Goal: Task Accomplishment & Management: Manage account settings

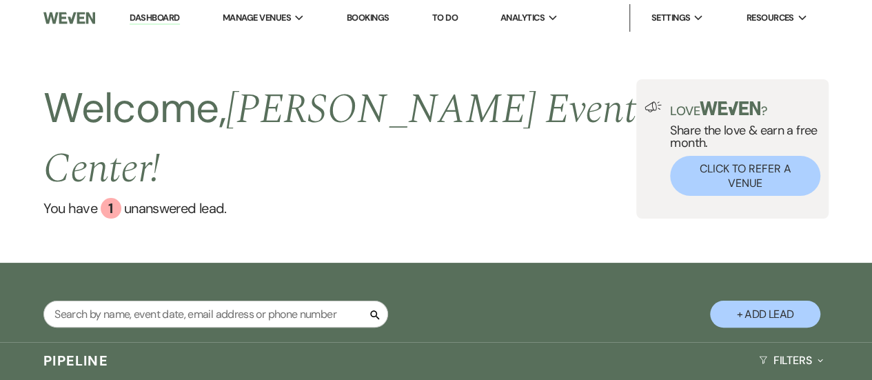
click at [382, 14] on link "Bookings" at bounding box center [368, 18] width 43 height 12
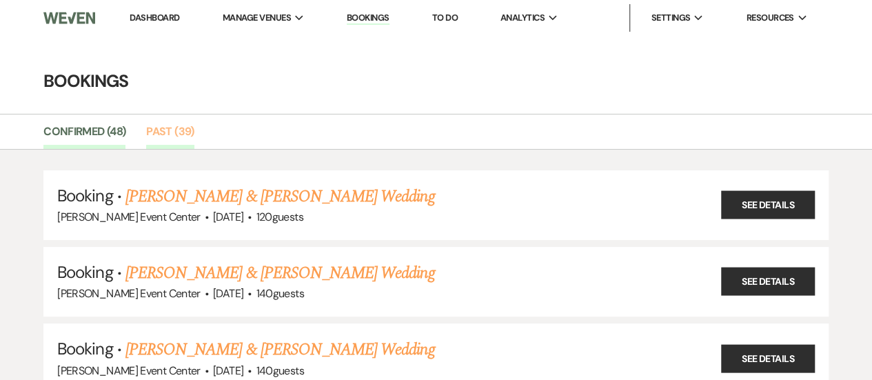
click at [163, 125] on link "Past (39)" at bounding box center [170, 136] width 48 height 26
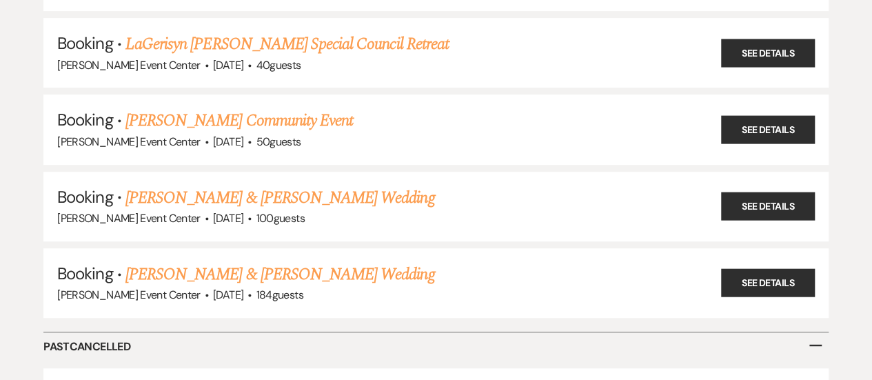
scroll to position [2830, 0]
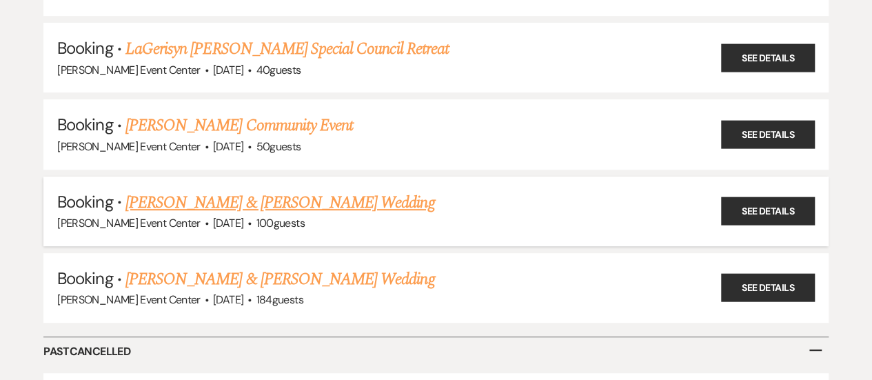
click at [322, 190] on link "[PERSON_NAME] & [PERSON_NAME] Wedding" at bounding box center [279, 202] width 309 height 25
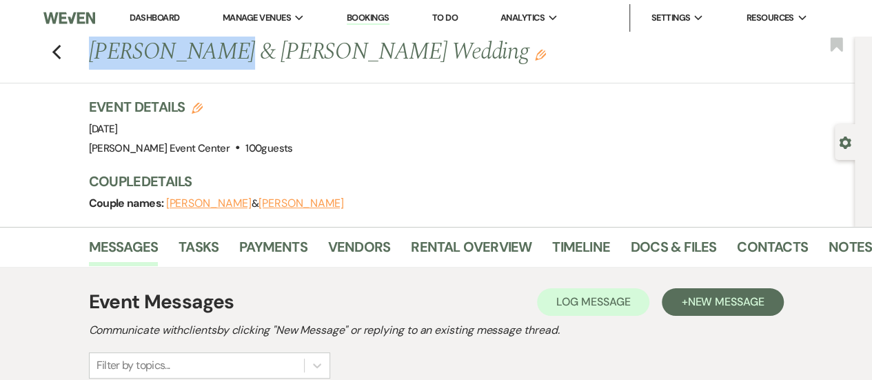
drag, startPoint x: 204, startPoint y: 53, endPoint x: 91, endPoint y: 60, distance: 113.3
click at [91, 60] on div "Previous [PERSON_NAME] & [PERSON_NAME] Wedding Edit" at bounding box center [469, 52] width 774 height 33
copy h1 "[PERSON_NAME]"
click at [59, 50] on use "button" at bounding box center [56, 52] width 9 height 15
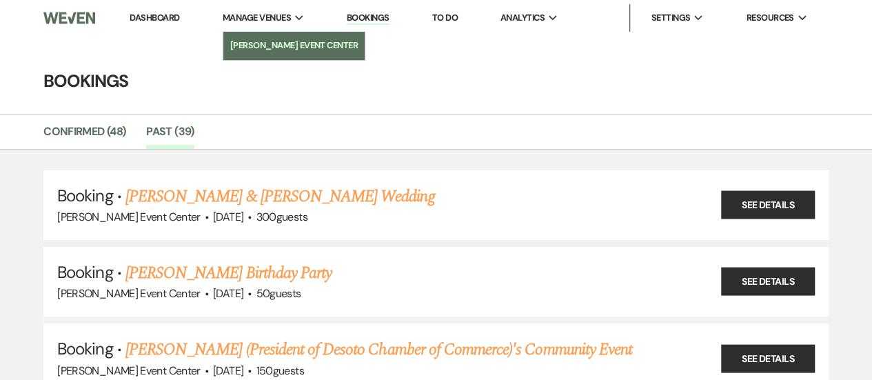
click at [263, 39] on li "[PERSON_NAME] Event Center" at bounding box center [294, 46] width 128 height 14
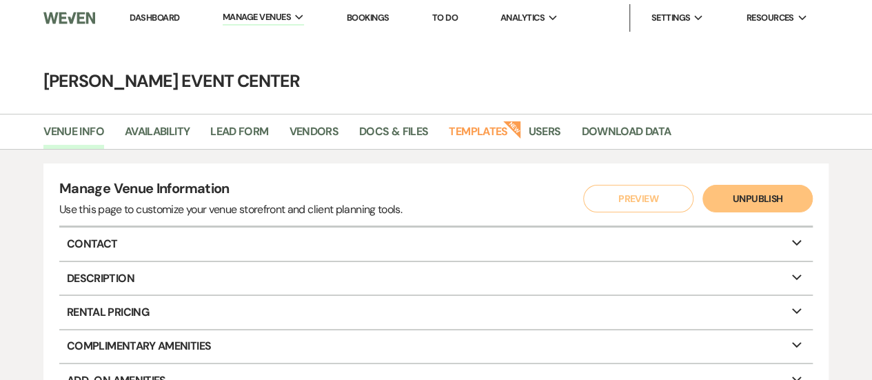
click at [167, 13] on link "Dashboard" at bounding box center [155, 18] width 50 height 12
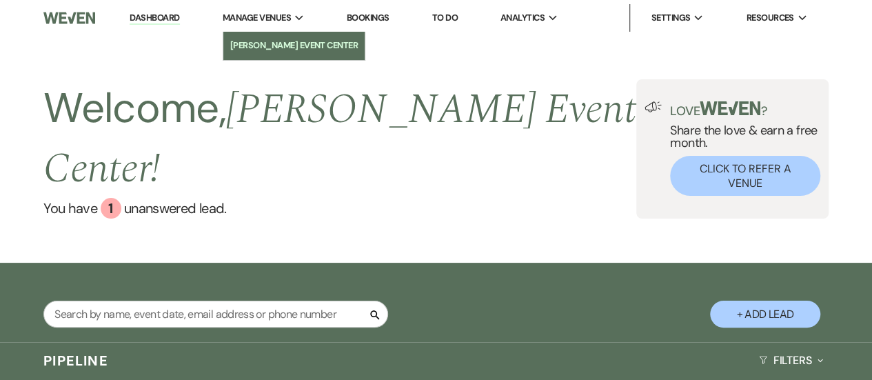
click at [290, 48] on li "[PERSON_NAME] Event Center" at bounding box center [294, 46] width 128 height 14
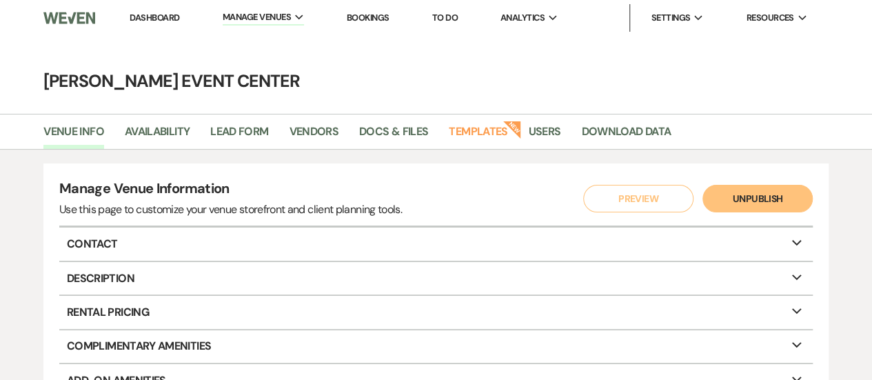
click at [168, 21] on link "Dashboard" at bounding box center [155, 18] width 50 height 12
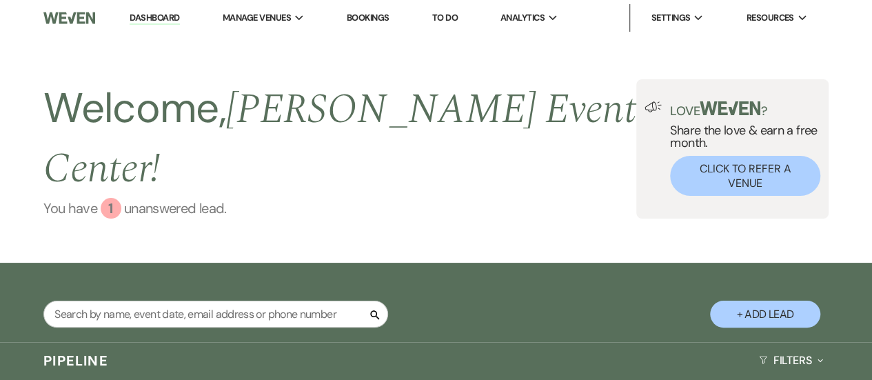
click at [170, 198] on link "You have 1 unanswered lead ." at bounding box center [339, 208] width 593 height 21
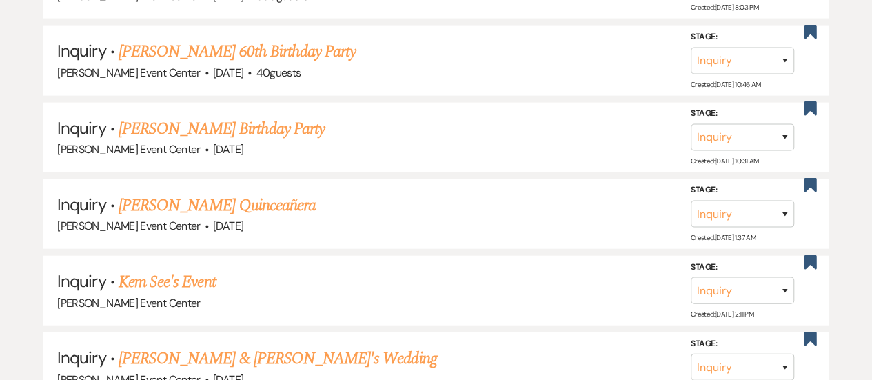
scroll to position [1613, 0]
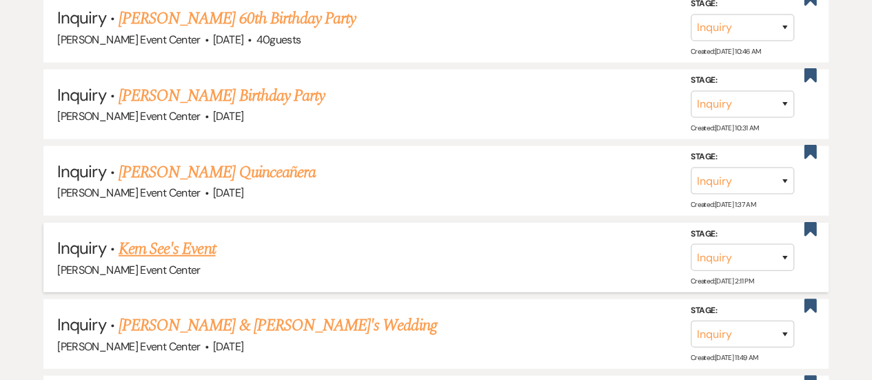
click at [175, 237] on link "Kem See's Event" at bounding box center [167, 249] width 97 height 25
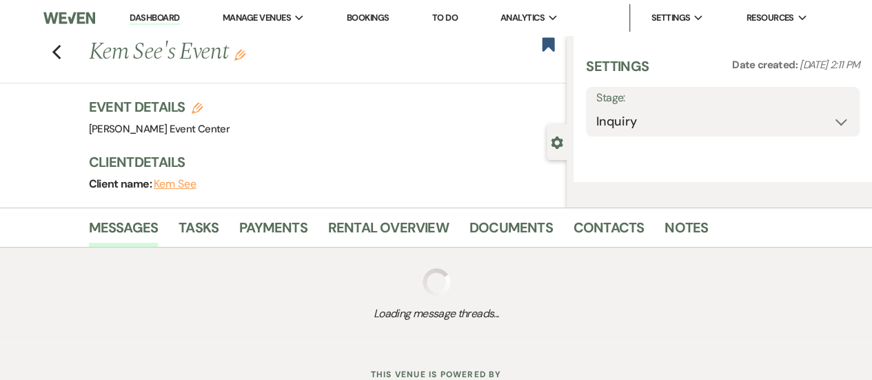
select select "14"
select select "13"
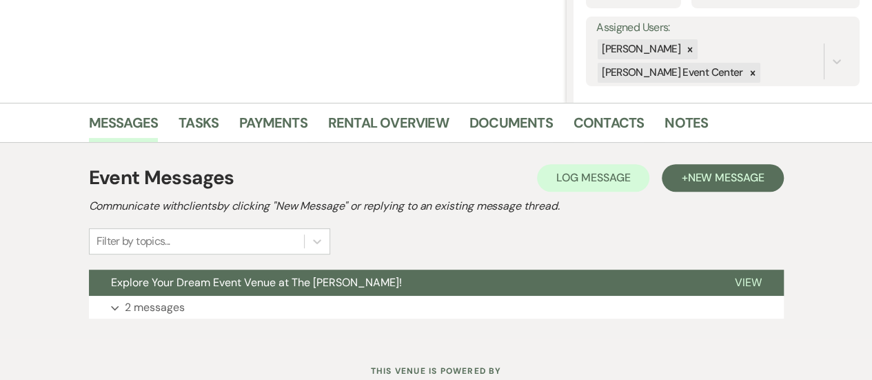
scroll to position [291, 0]
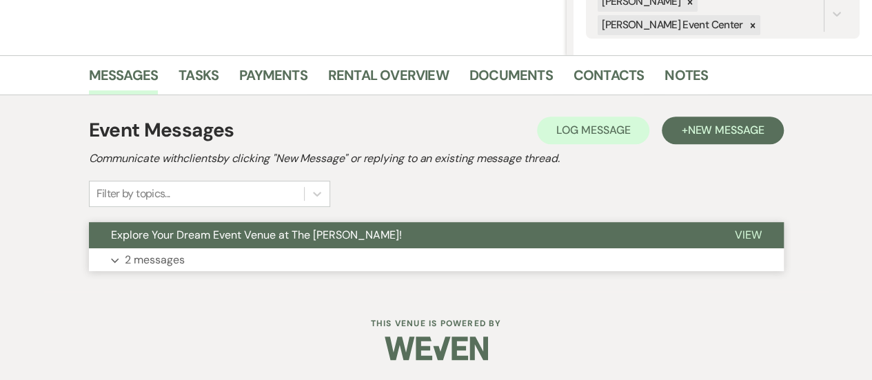
click at [753, 231] on span "View" at bounding box center [748, 235] width 27 height 14
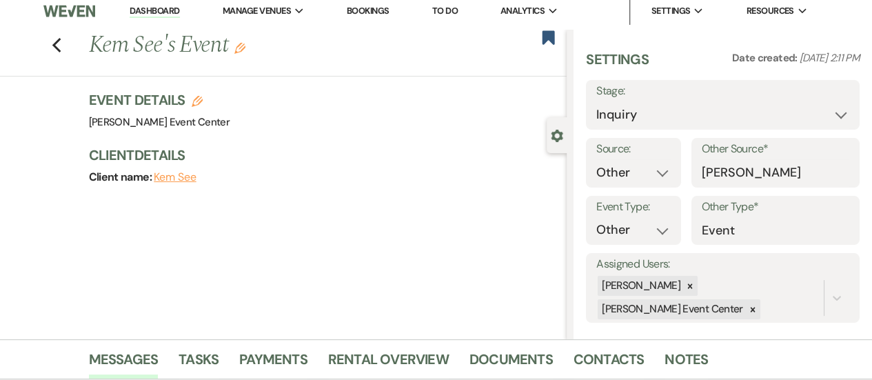
scroll to position [0, 0]
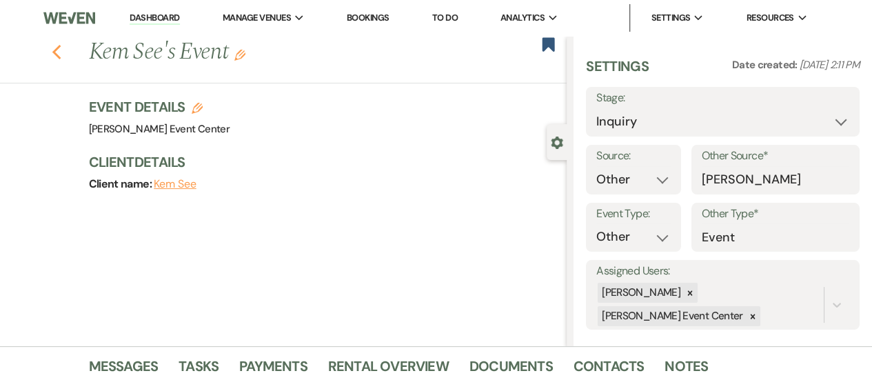
click at [61, 50] on use "button" at bounding box center [56, 52] width 9 height 15
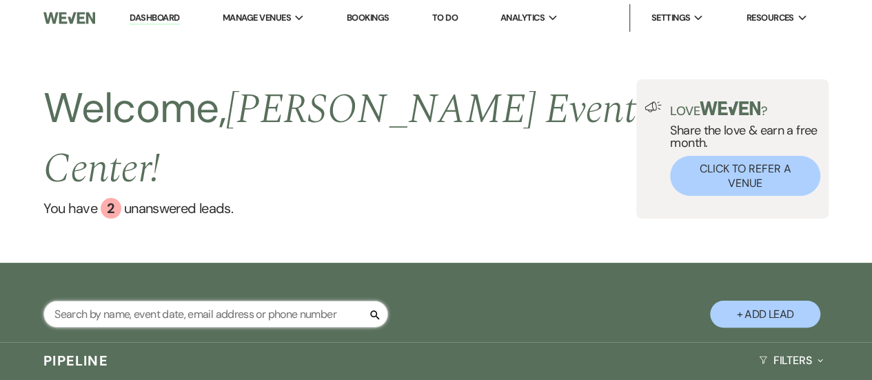
click at [232, 301] on input "text" at bounding box center [215, 314] width 345 height 27
type input "[PERSON_NAME]"
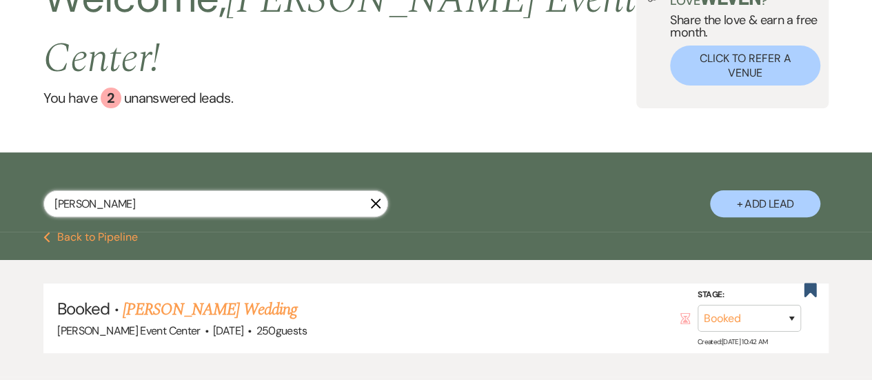
scroll to position [129, 0]
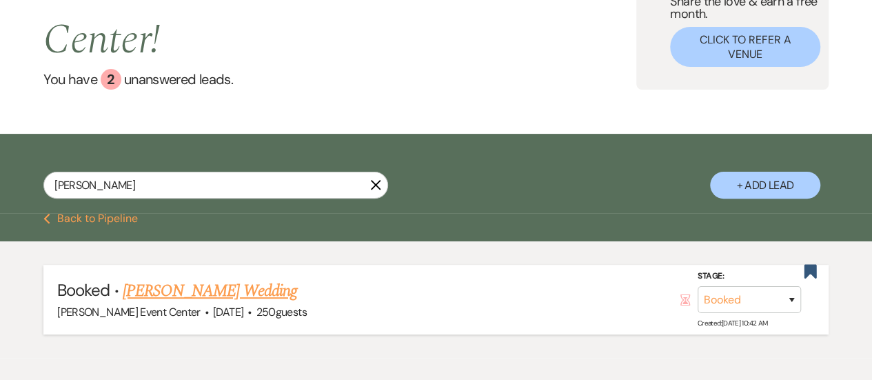
click at [172, 279] on link "[PERSON_NAME] Wedding" at bounding box center [210, 291] width 174 height 25
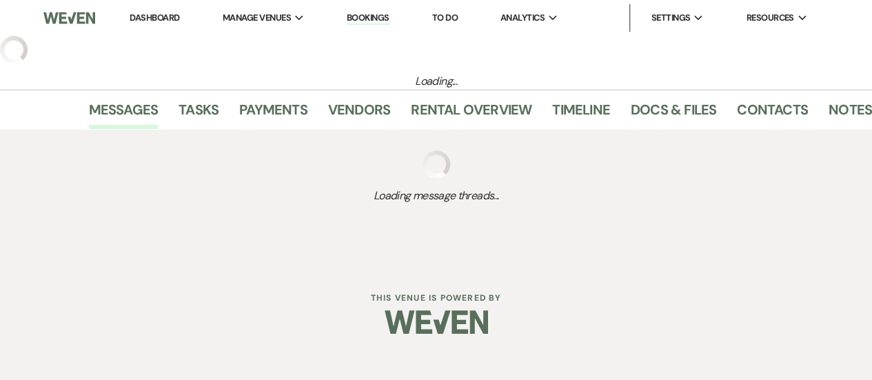
select select "5"
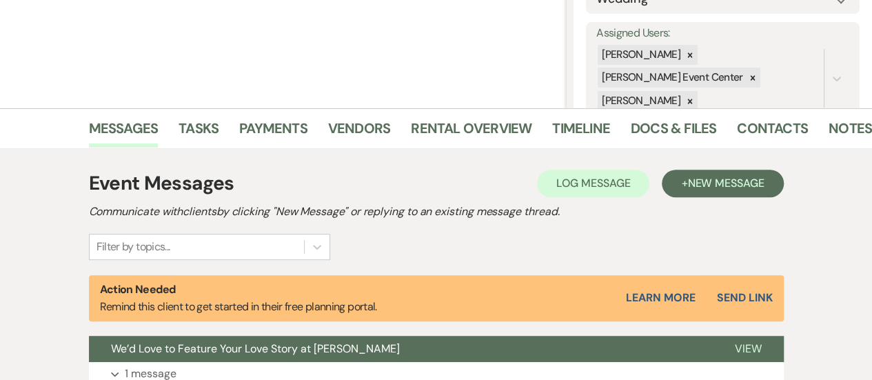
scroll to position [239, 0]
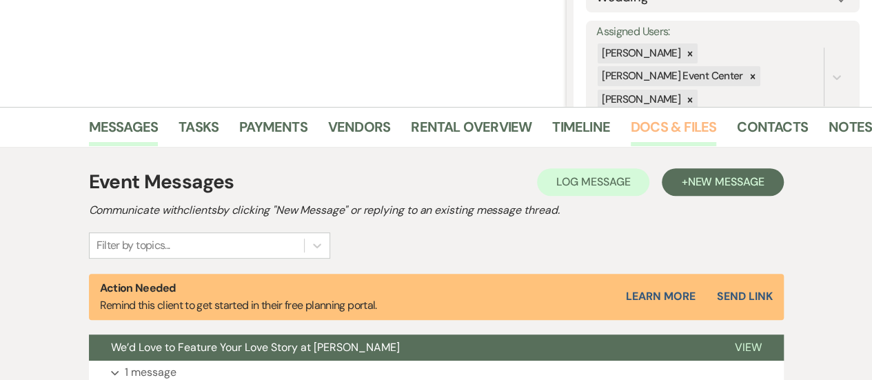
click at [654, 123] on link "Docs & Files" at bounding box center [673, 131] width 85 height 30
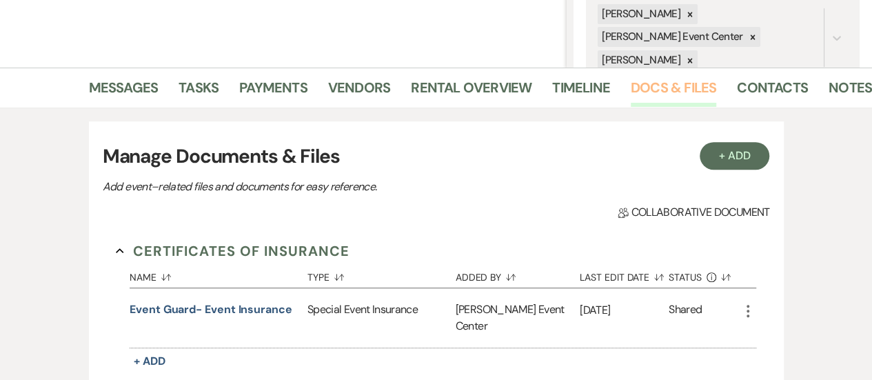
scroll to position [116, 0]
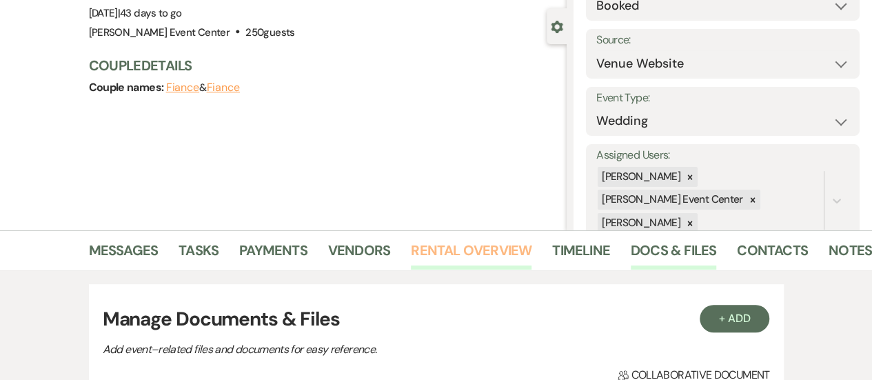
click at [459, 251] on link "Rental Overview" at bounding box center [471, 254] width 121 height 30
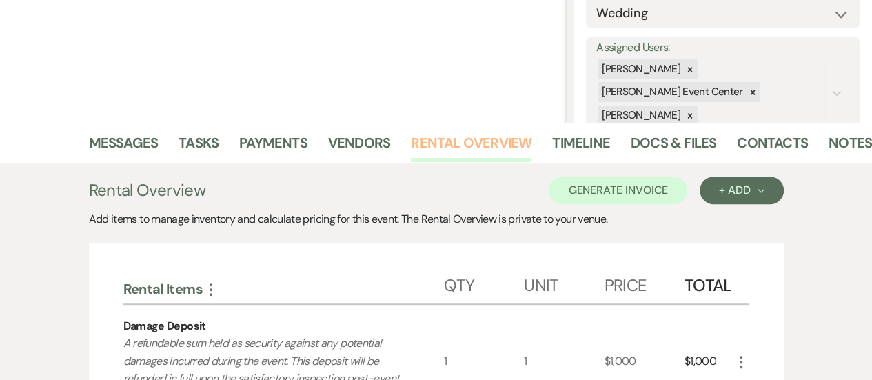
scroll to position [188, 0]
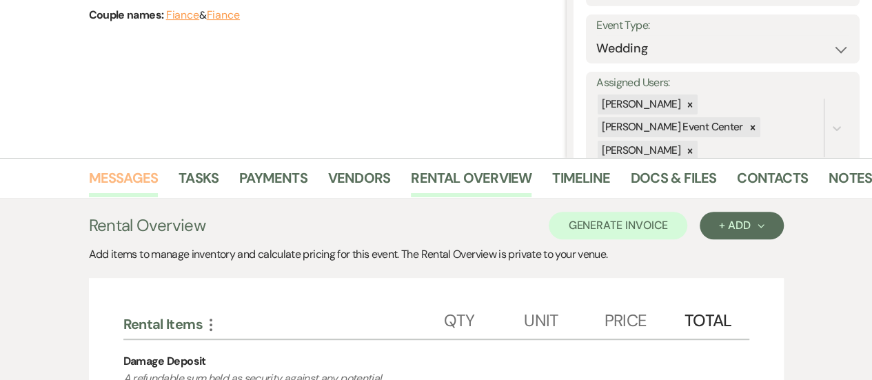
click at [105, 180] on link "Messages" at bounding box center [124, 182] width 70 height 30
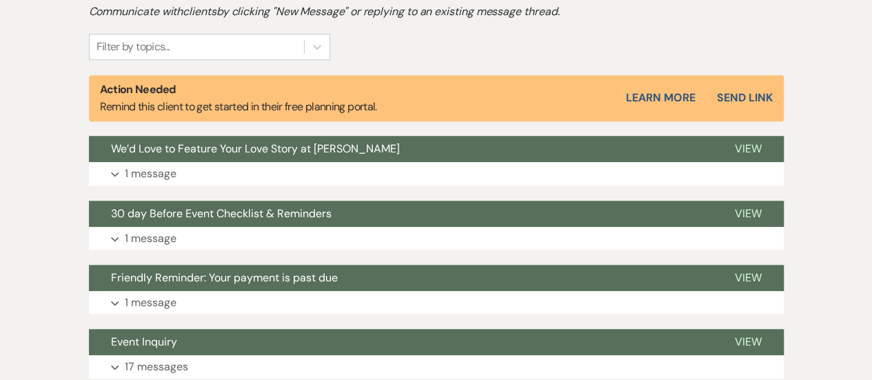
scroll to position [439, 0]
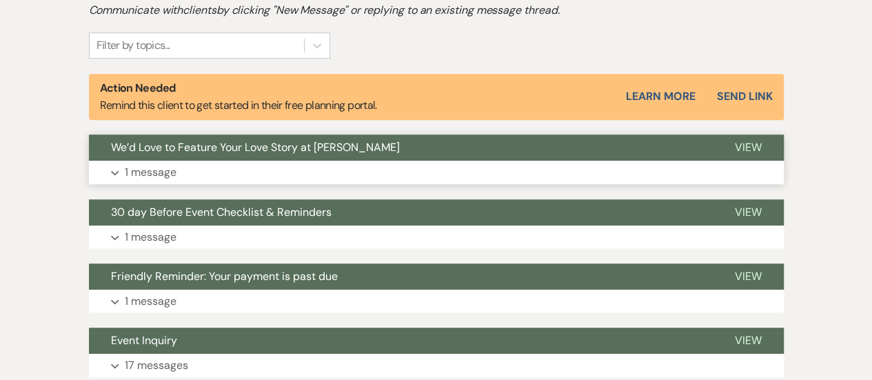
click at [490, 155] on button "We’d Love to Feature Your Love Story at [PERSON_NAME]" at bounding box center [401, 147] width 624 height 26
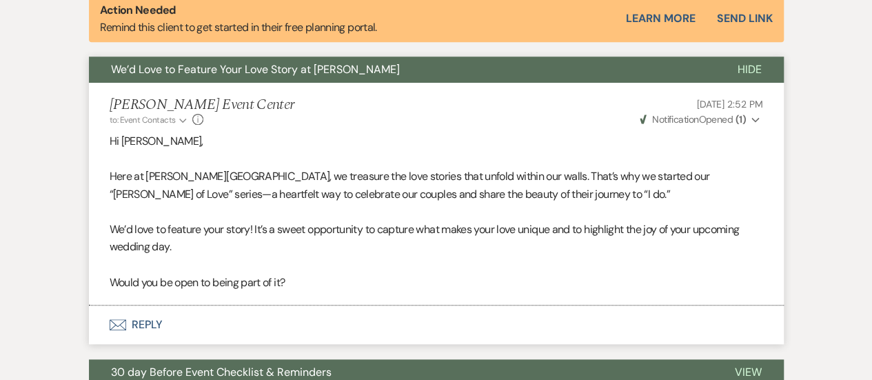
scroll to position [526, 0]
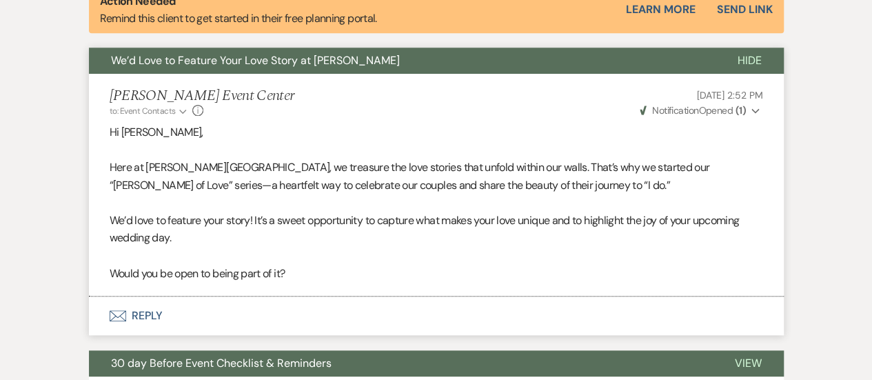
click at [760, 112] on button "Weven Check Notification Opened ( 1 ) Expand" at bounding box center [700, 110] width 125 height 14
click at [760, 112] on button "Weven Check Notification Opened ( 1 ) Collapse" at bounding box center [700, 110] width 125 height 14
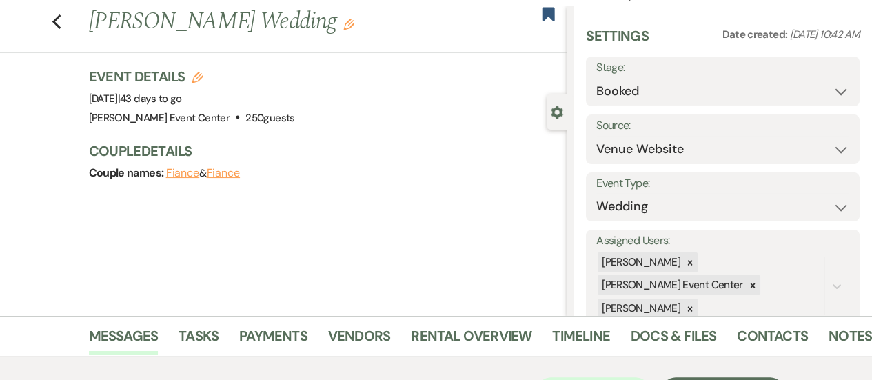
scroll to position [0, 0]
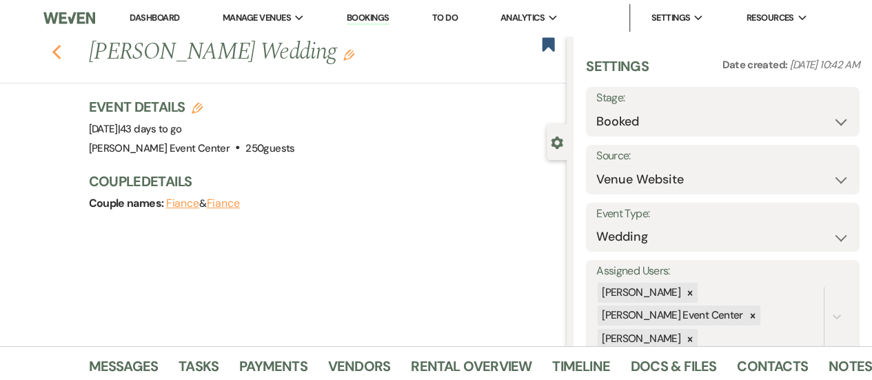
click at [61, 57] on icon "Previous" at bounding box center [57, 52] width 10 height 17
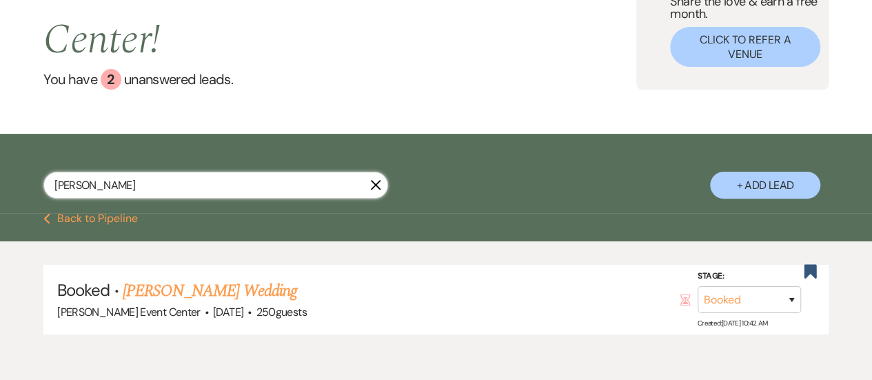
drag, startPoint x: 90, startPoint y: 151, endPoint x: 15, endPoint y: 150, distance: 74.5
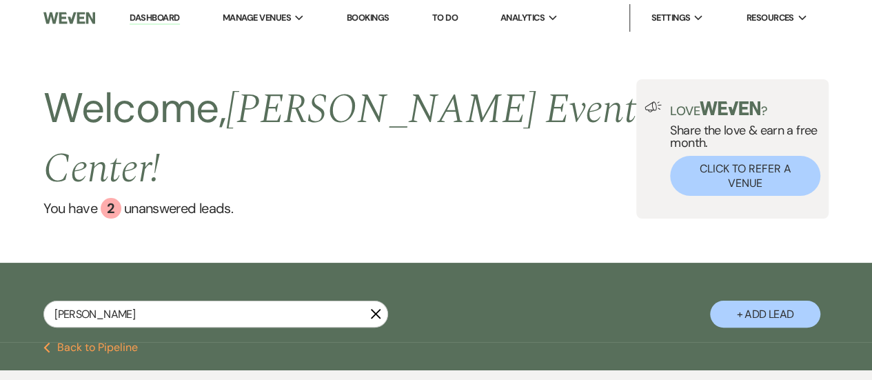
select select "5"
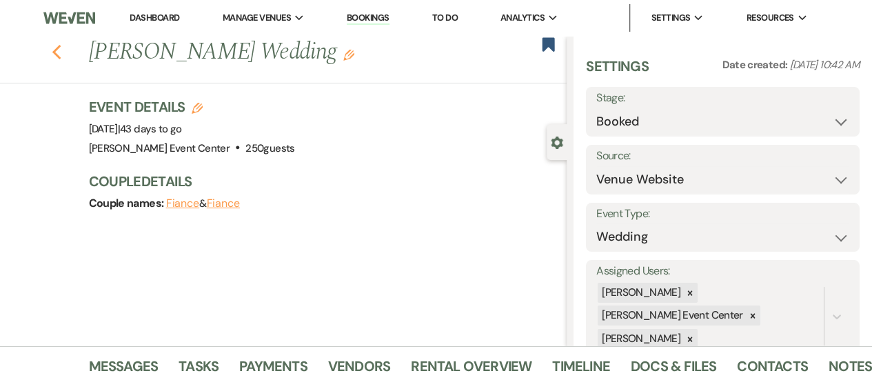
click at [61, 50] on use "button" at bounding box center [56, 52] width 9 height 15
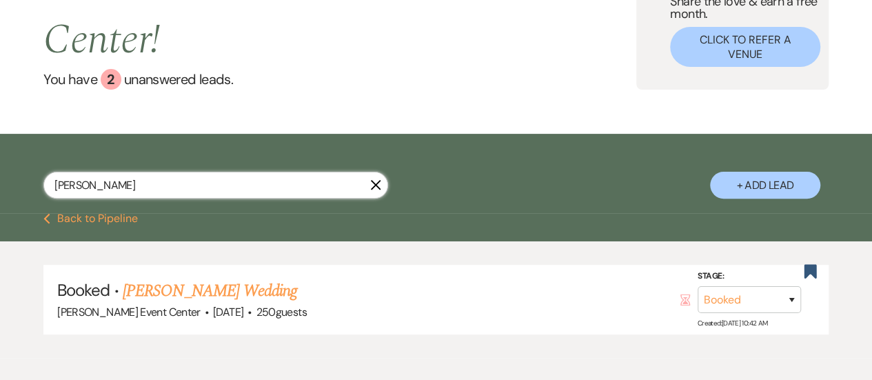
drag, startPoint x: 87, startPoint y: 158, endPoint x: 21, endPoint y: 151, distance: 65.9
drag, startPoint x: 21, startPoint y: 151, endPoint x: 310, endPoint y: 148, distance: 288.2
click at [310, 172] on input "[PERSON_NAME]" at bounding box center [215, 185] width 345 height 27
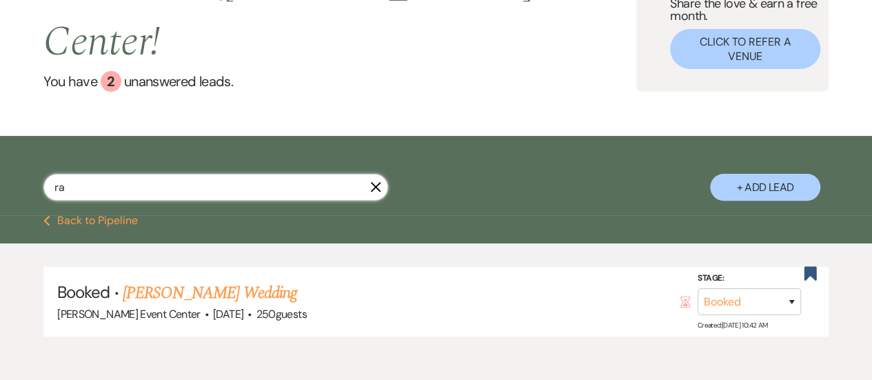
type input "r"
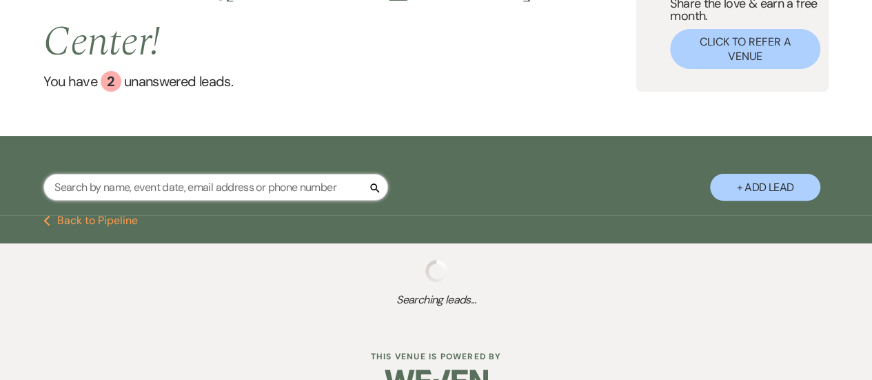
scroll to position [129, 0]
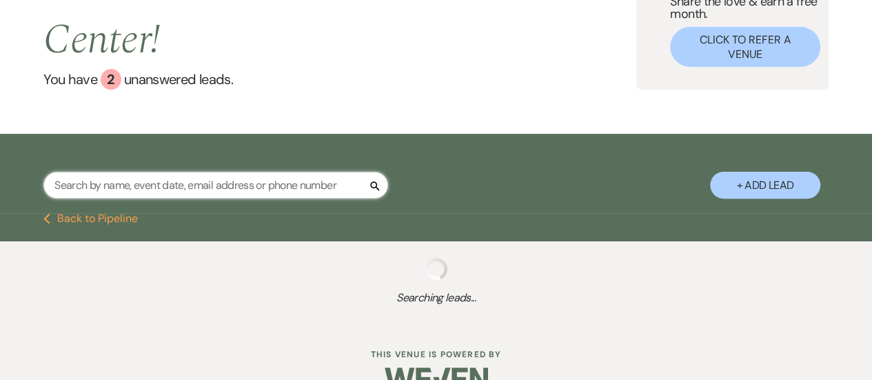
type input "f"
select select "2"
select select "8"
select select "5"
select select "8"
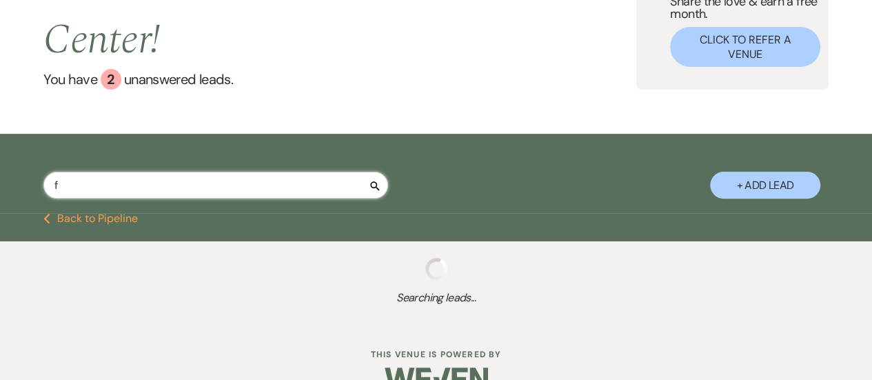
select select "6"
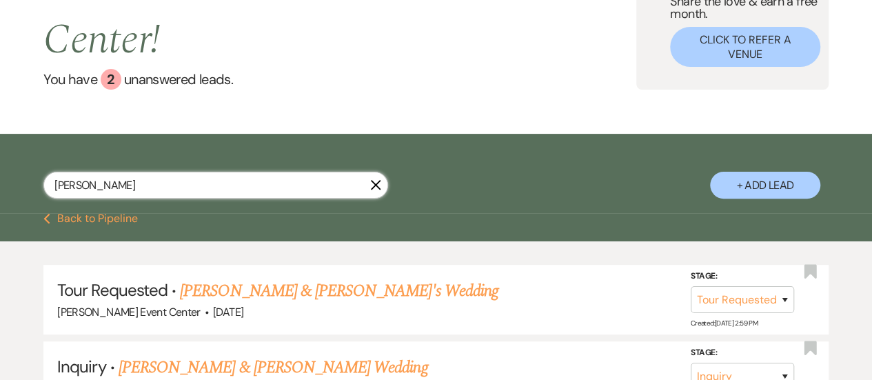
type input "[PERSON_NAME]"
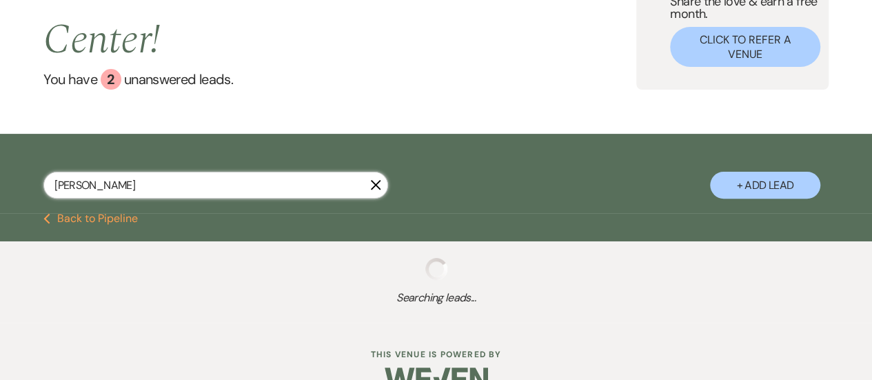
scroll to position [129, 0]
select select "2"
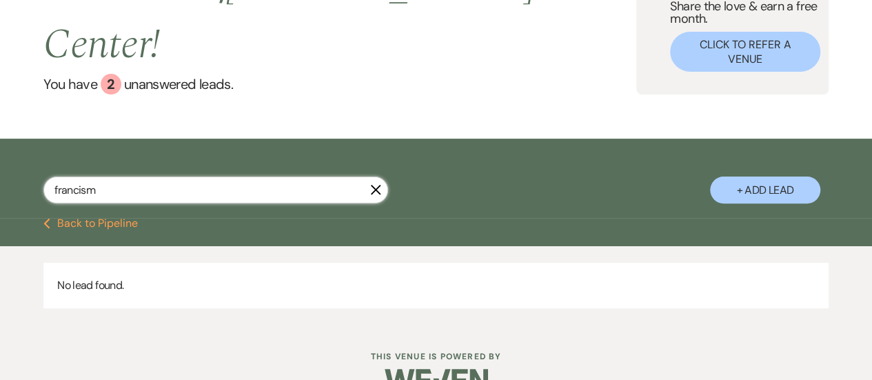
type input "[PERSON_NAME]"
select select "2"
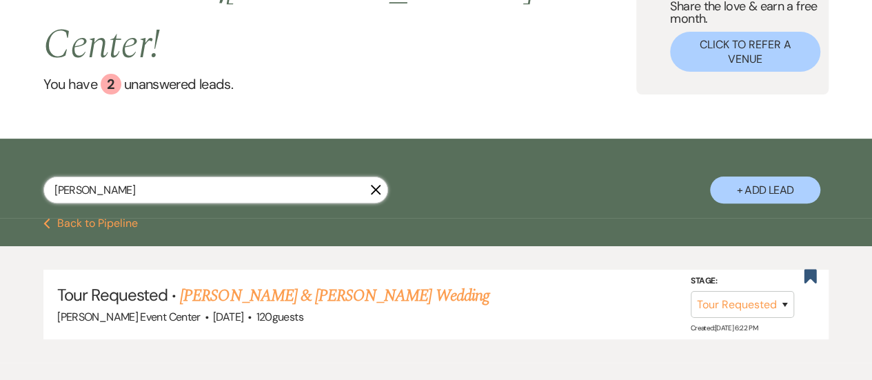
scroll to position [129, 0]
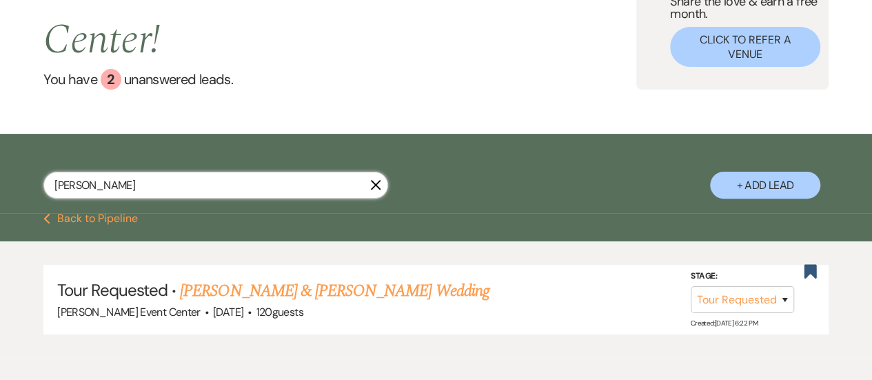
type input "[PERSON_NAME]"
select select "2"
type input "franc"
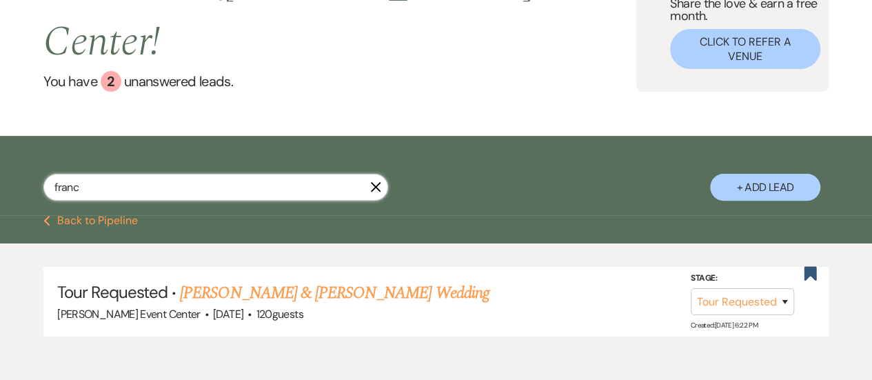
select select "8"
select select "7"
select select "2"
select select "8"
select select "4"
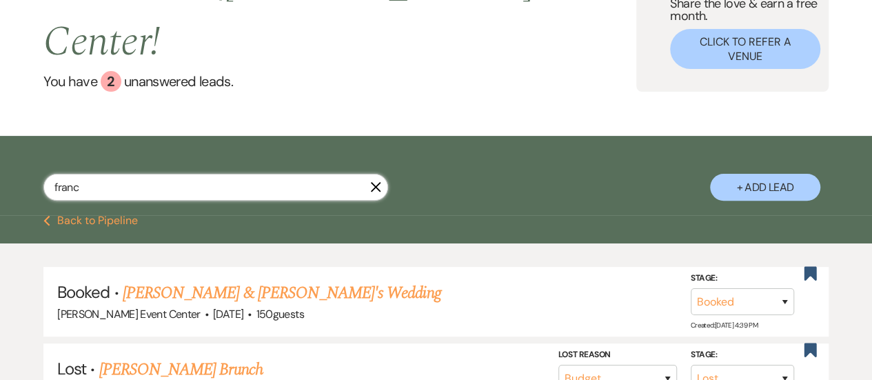
scroll to position [129, 0]
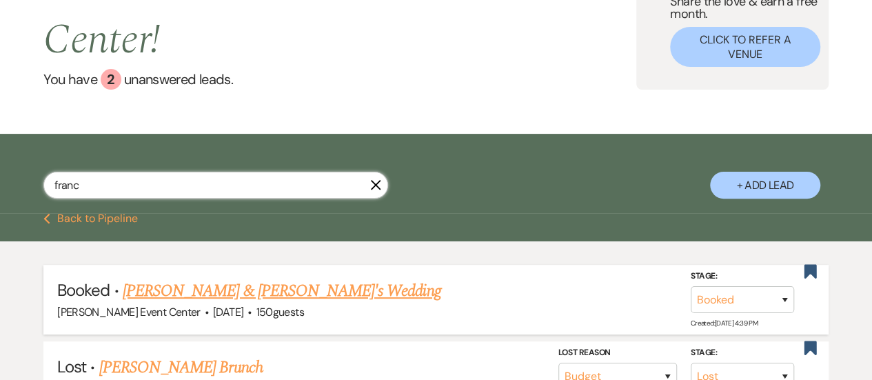
type input "franc"
click at [242, 279] on link "[PERSON_NAME] & [PERSON_NAME]'s Wedding" at bounding box center [282, 291] width 319 height 25
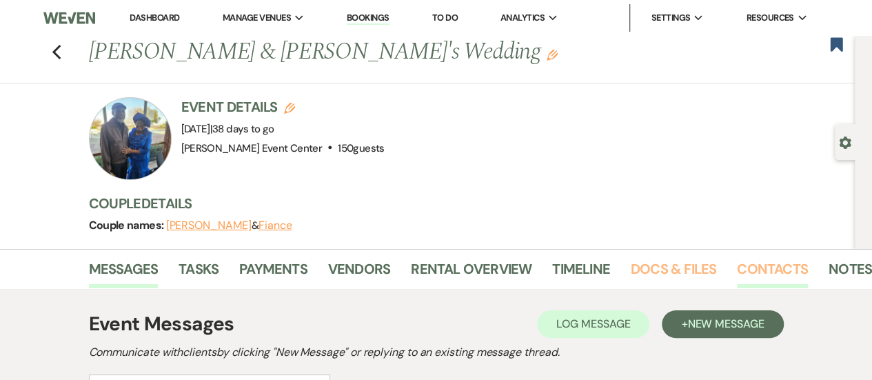
drag, startPoint x: 692, startPoint y: 264, endPoint x: 739, endPoint y: 266, distance: 46.9
click at [692, 264] on link "Docs & Files" at bounding box center [673, 273] width 85 height 30
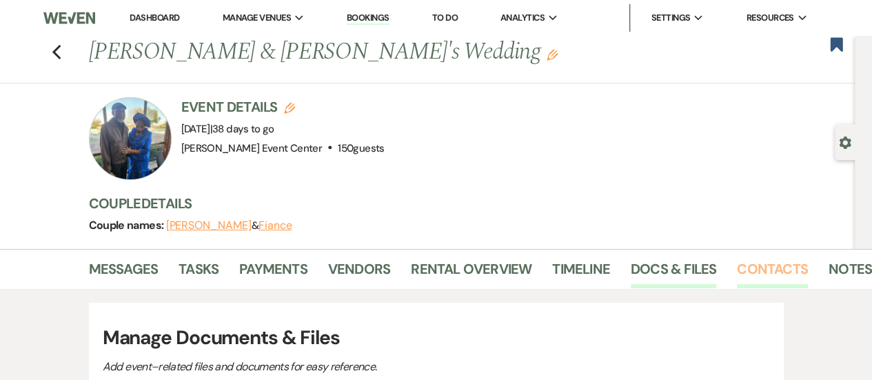
click at [786, 268] on link "Contacts" at bounding box center [772, 273] width 71 height 30
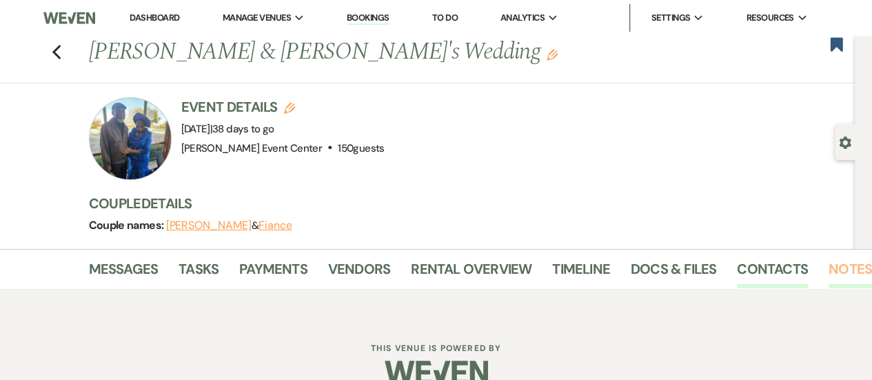
click at [840, 260] on link "Notes" at bounding box center [850, 273] width 43 height 30
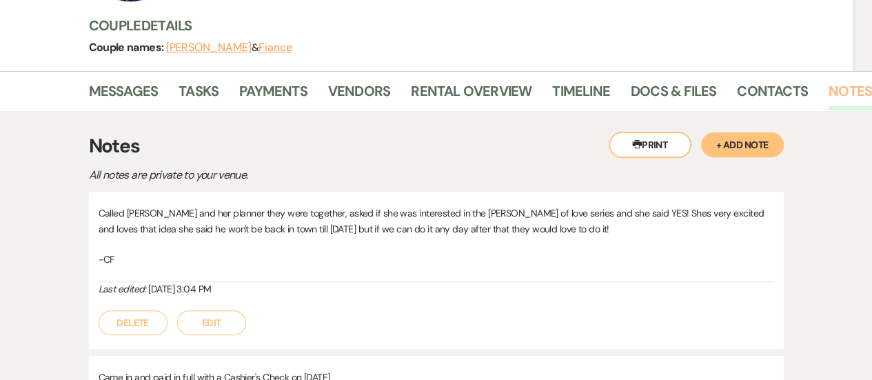
scroll to position [174, 0]
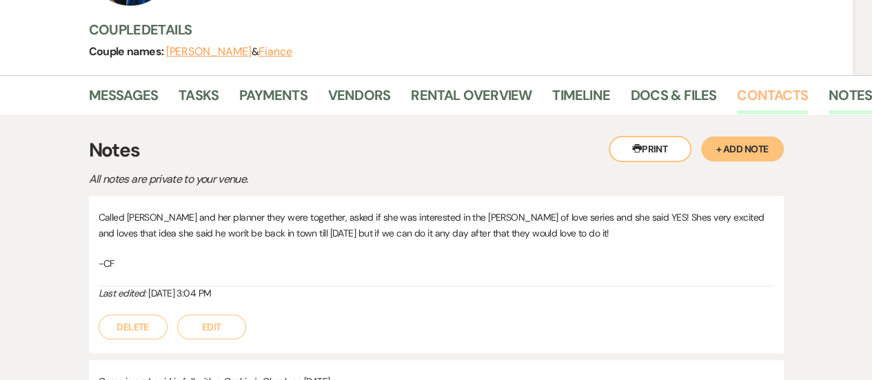
click at [767, 98] on link "Contacts" at bounding box center [772, 99] width 71 height 30
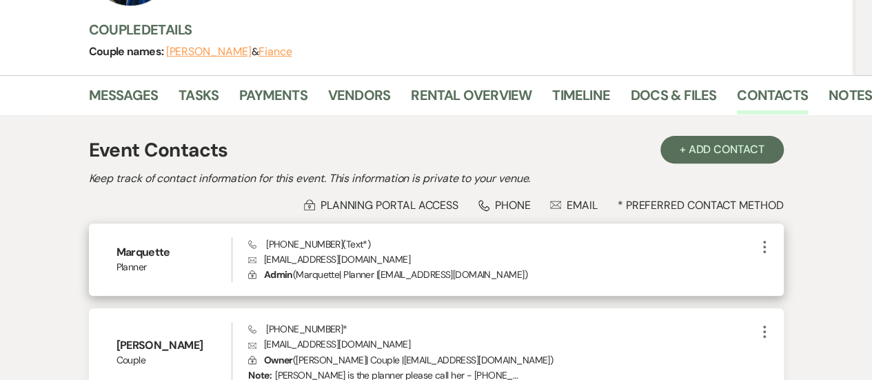
drag, startPoint x: 360, startPoint y: 259, endPoint x: 274, endPoint y: 263, distance: 85.6
drag, startPoint x: 274, startPoint y: 263, endPoint x: 550, endPoint y: 253, distance: 275.3
click at [550, 253] on p "Envelope [EMAIL_ADDRESS][DOMAIN_NAME]" at bounding box center [502, 259] width 508 height 15
drag, startPoint x: 354, startPoint y: 258, endPoint x: 263, endPoint y: 259, distance: 90.3
click at [263, 259] on p "Envelope [EMAIL_ADDRESS][DOMAIN_NAME]" at bounding box center [502, 259] width 508 height 15
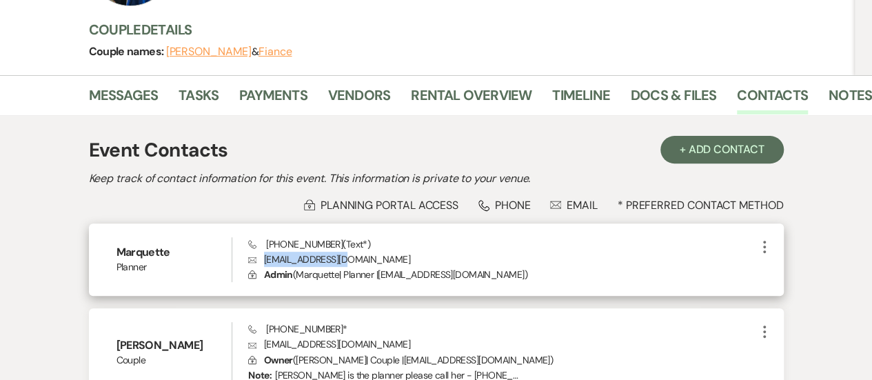
copy p "[EMAIL_ADDRESS][DOMAIN_NAME]"
drag, startPoint x: 340, startPoint y: 272, endPoint x: 296, endPoint y: 271, distance: 44.2
click at [296, 271] on p "Lock Admin ( Marquette | Planner | [EMAIL_ADDRESS][DOMAIN_NAME] )" at bounding box center [502, 274] width 508 height 15
copy p "( Marquette"
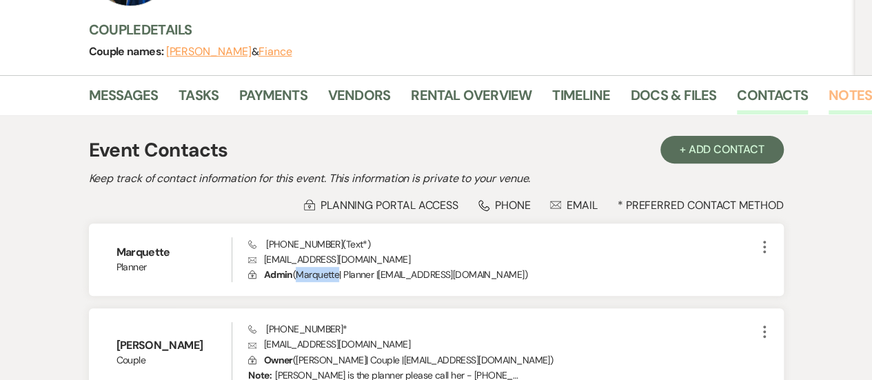
click at [834, 99] on link "Notes" at bounding box center [850, 99] width 43 height 30
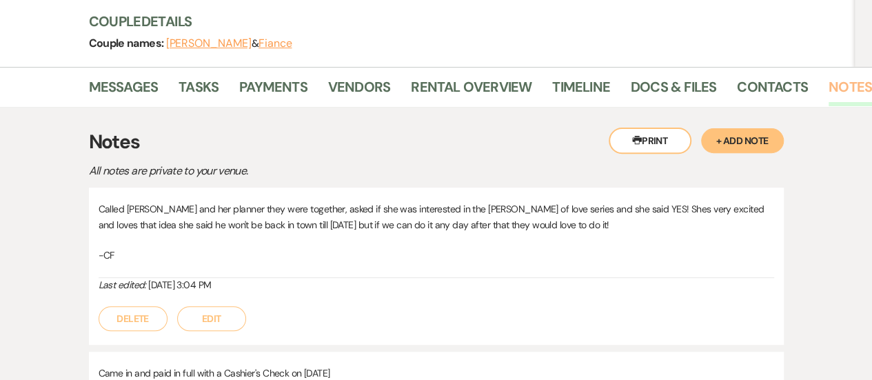
scroll to position [179, 0]
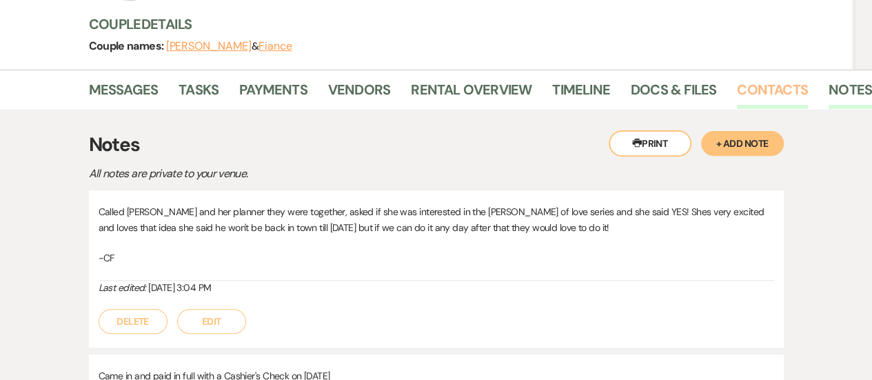
click at [756, 92] on link "Contacts" at bounding box center [772, 94] width 71 height 30
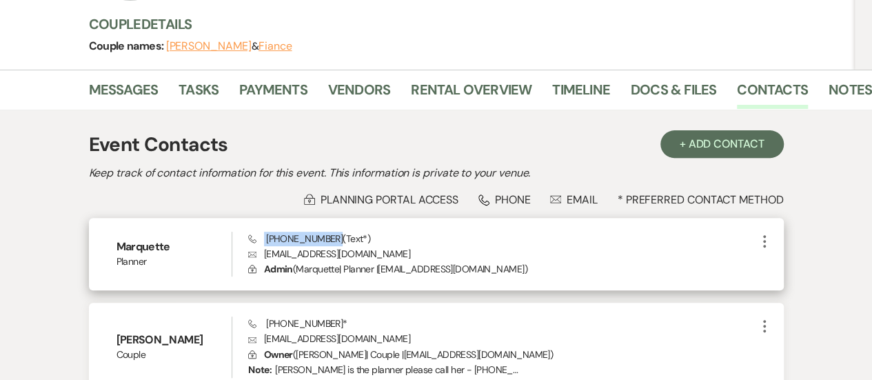
drag, startPoint x: 334, startPoint y: 239, endPoint x: 263, endPoint y: 237, distance: 71.0
click at [263, 237] on span "Phone [PHONE_NUMBER] (Text*)" at bounding box center [309, 238] width 122 height 12
copy span "[PHONE_NUMBER]"
